Goal: Task Accomplishment & Management: Use online tool/utility

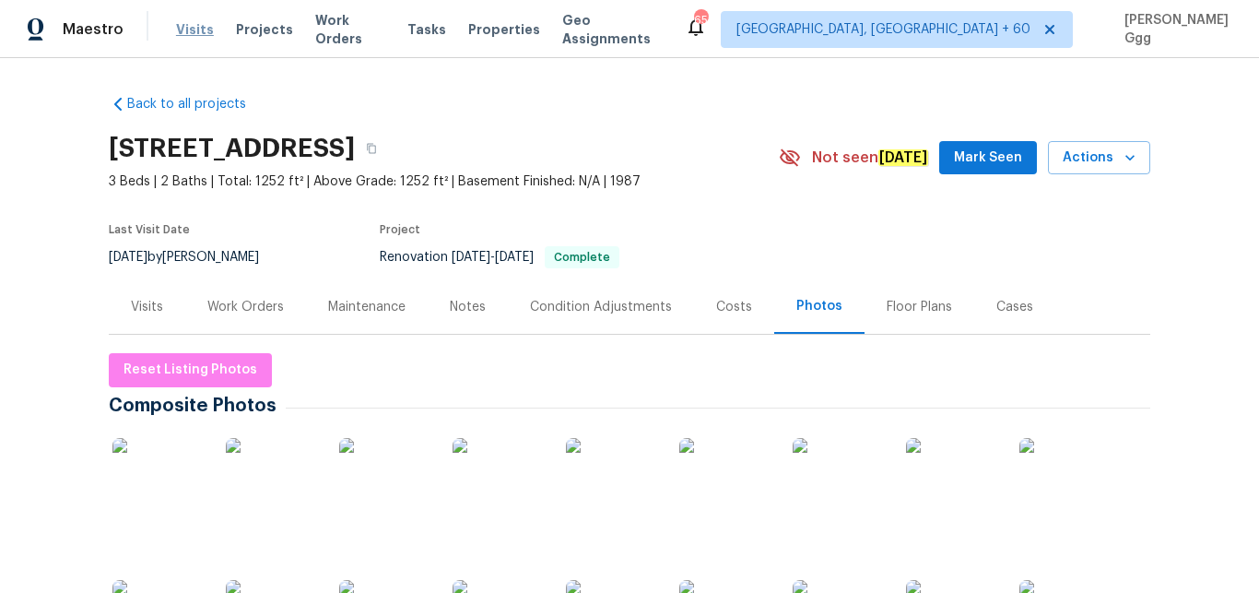
click at [195, 33] on span "Visits" at bounding box center [195, 29] width 38 height 18
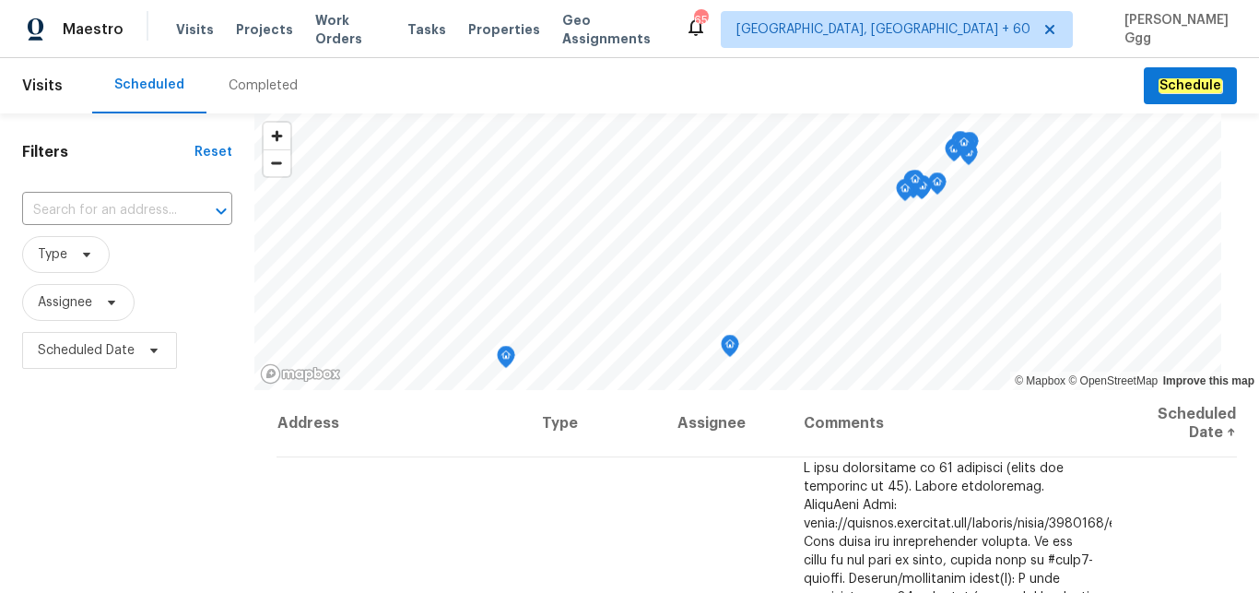
click at [253, 82] on div "Completed" at bounding box center [263, 85] width 69 height 18
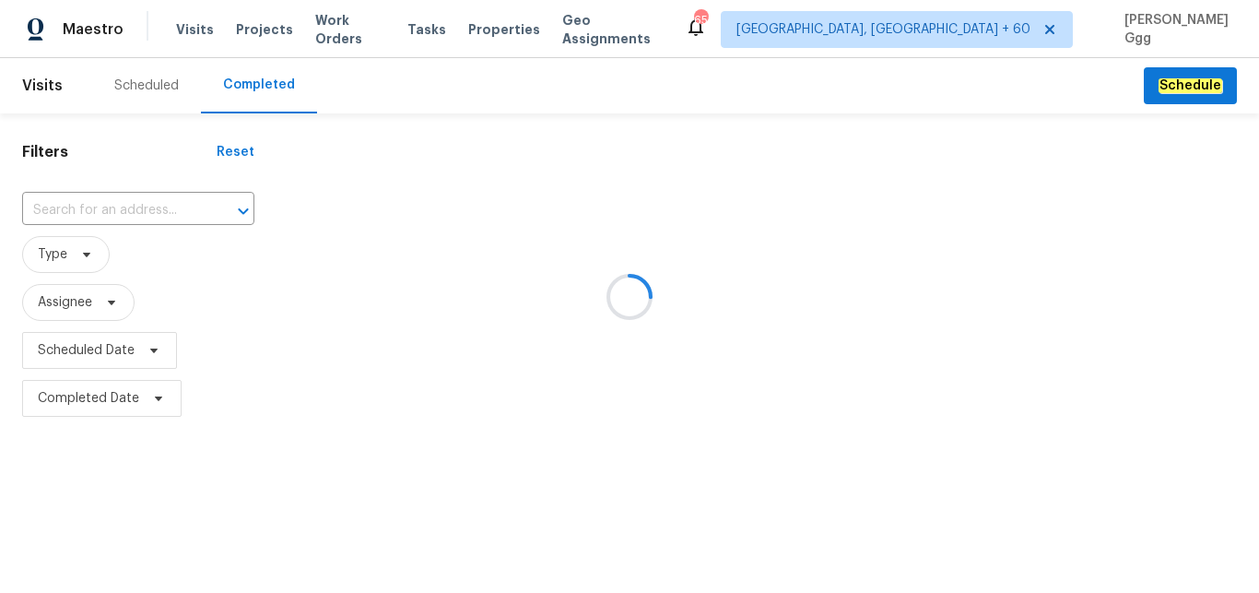
click at [59, 205] on div at bounding box center [629, 296] width 1259 height 593
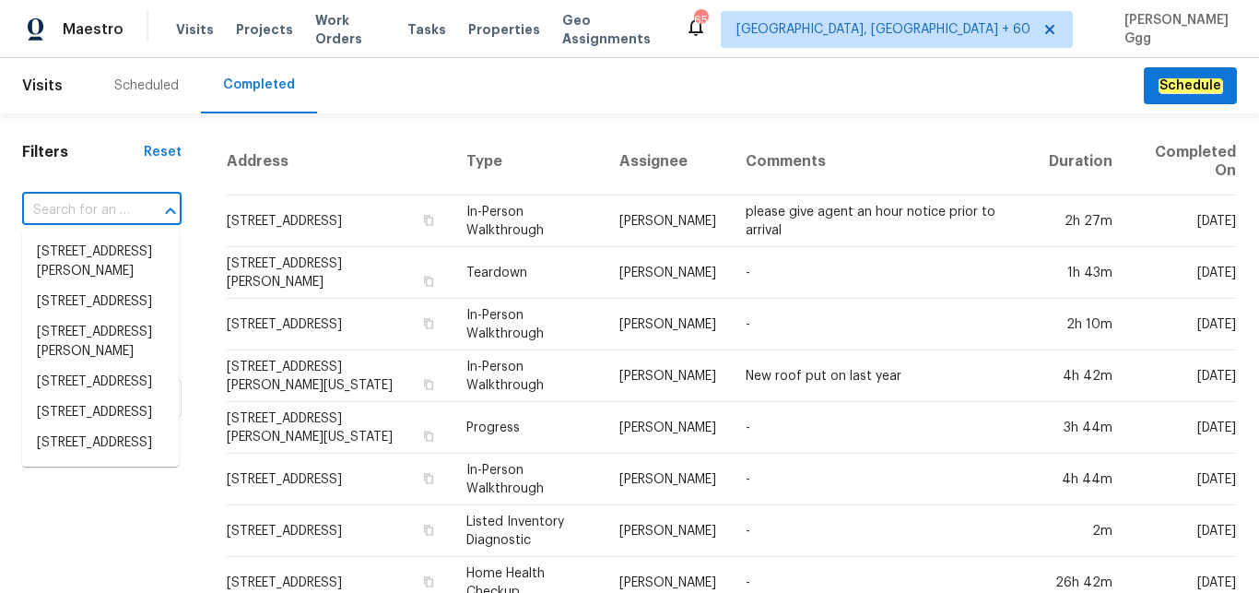
click at [59, 205] on input "text" at bounding box center [76, 210] width 108 height 29
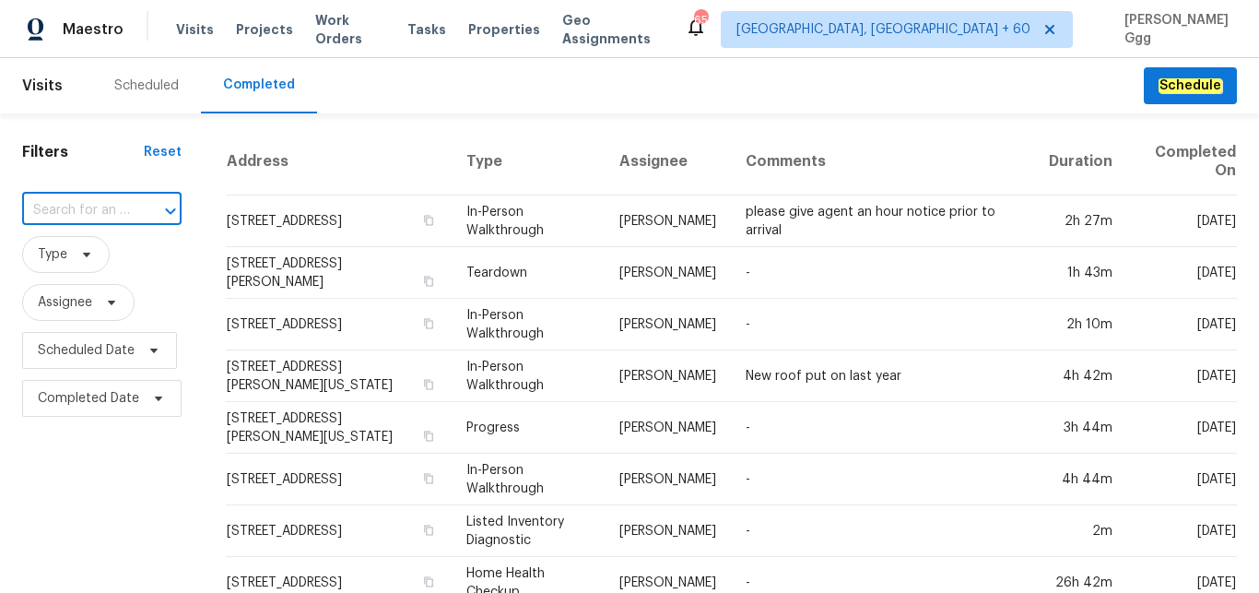
paste input "[STREET_ADDRESS][PERSON_NAME]"
type input "[STREET_ADDRESS][PERSON_NAME]"
click at [91, 267] on li "[STREET_ADDRESS][PERSON_NAME]" at bounding box center [100, 262] width 157 height 50
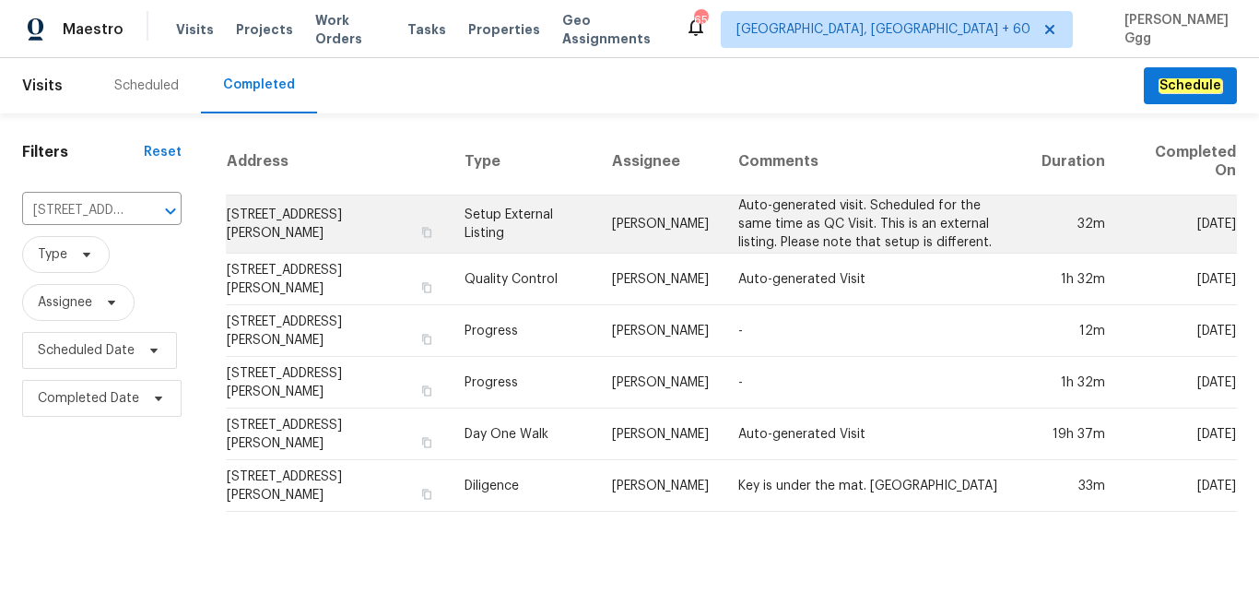
click at [477, 217] on td "Setup External Listing" at bounding box center [523, 224] width 147 height 58
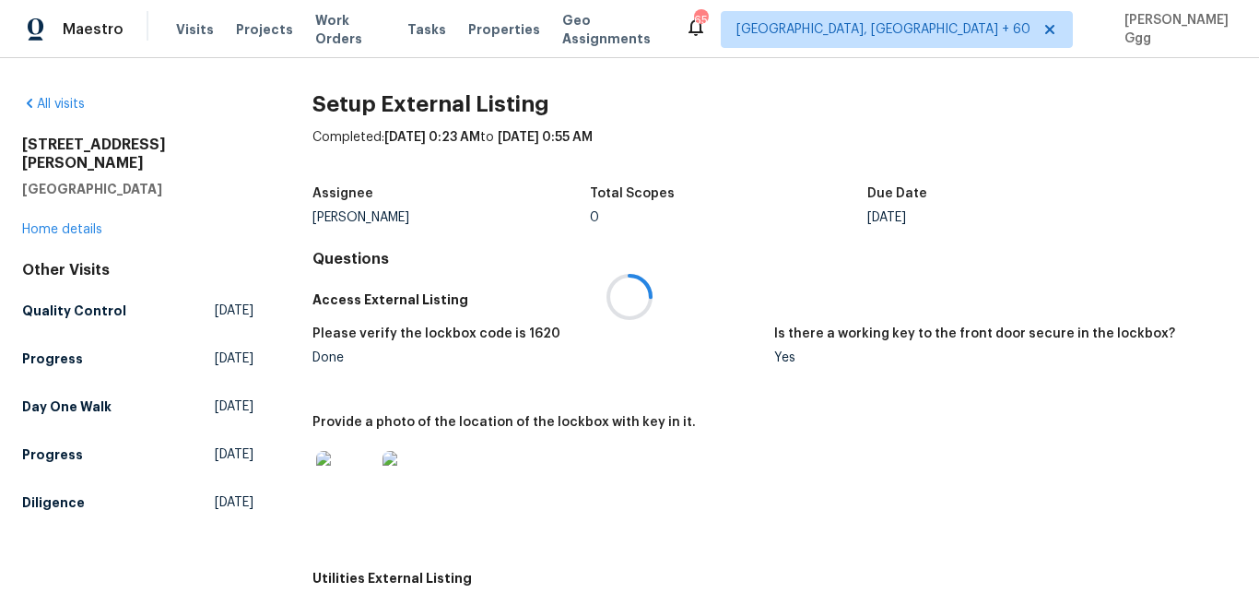
click at [40, 208] on div at bounding box center [629, 296] width 1259 height 593
click at [40, 223] on link "Home details" at bounding box center [62, 229] width 80 height 13
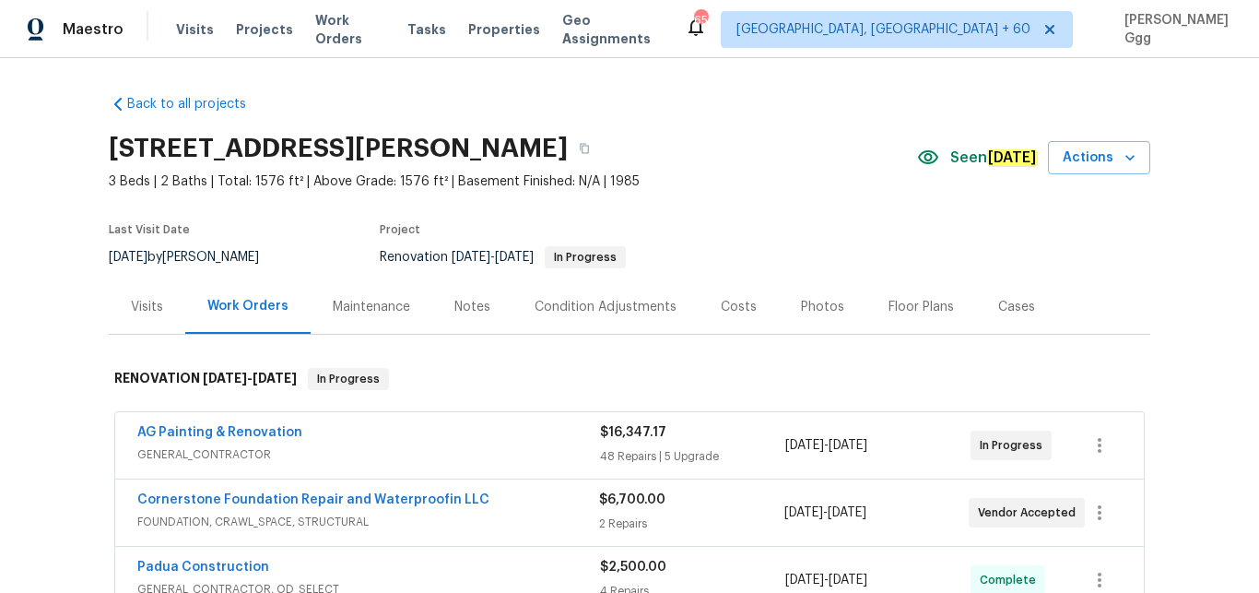
click at [815, 311] on div "Photos" at bounding box center [822, 307] width 43 height 18
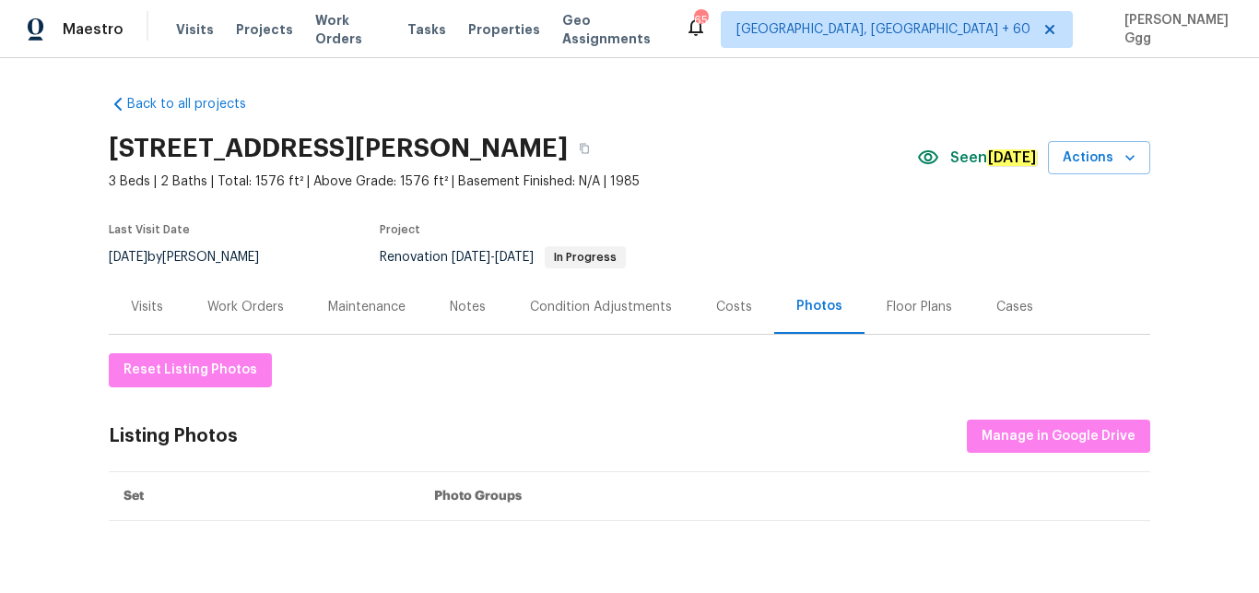
scroll to position [77, 0]
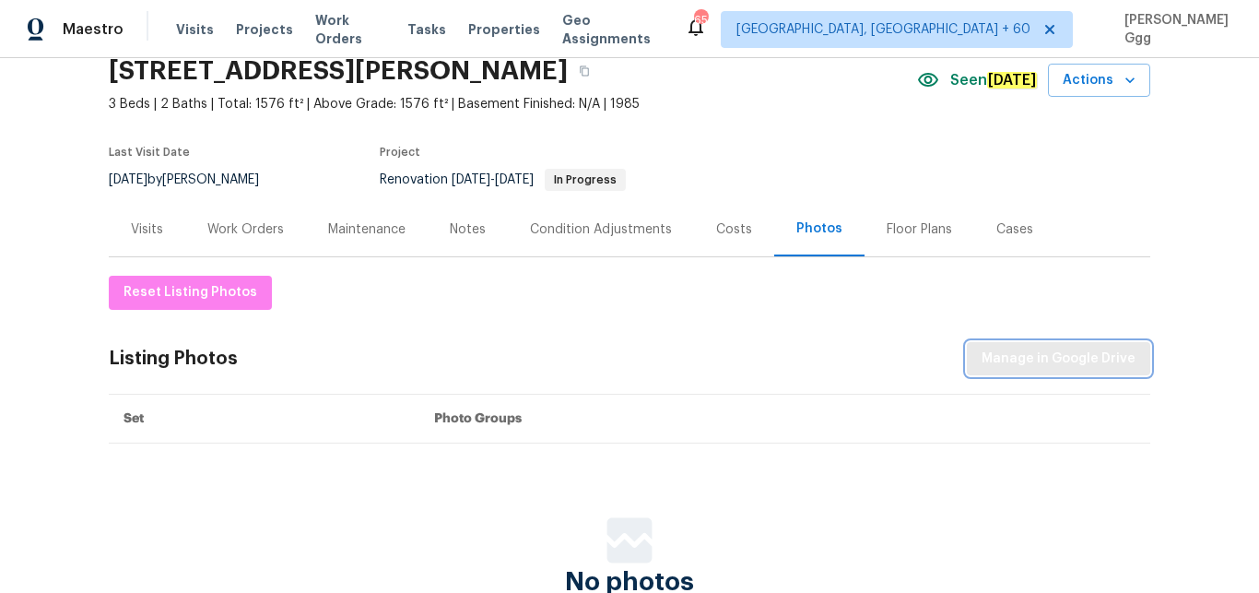
click at [1008, 360] on span "Manage in Google Drive" at bounding box center [1058, 358] width 154 height 23
